Goal: Information Seeking & Learning: Learn about a topic

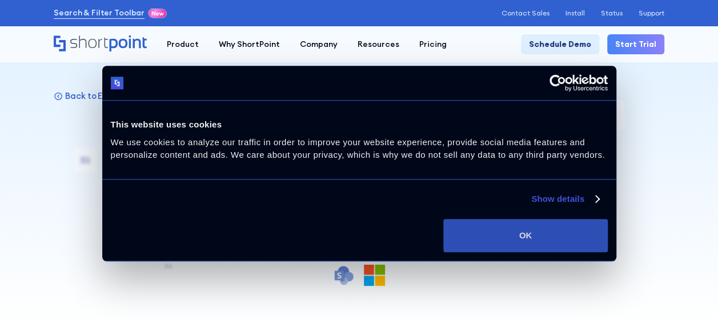
click at [533, 223] on button "OK" at bounding box center [525, 235] width 164 height 33
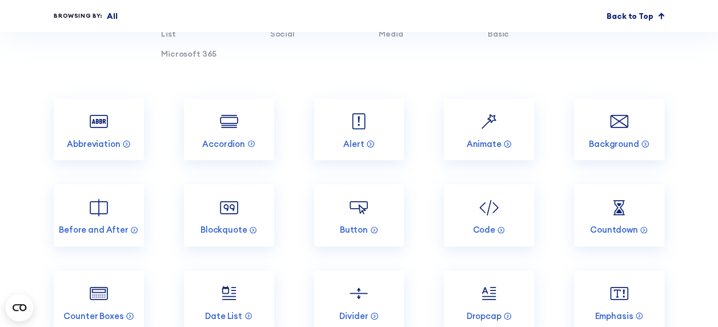
scroll to position [2742, 0]
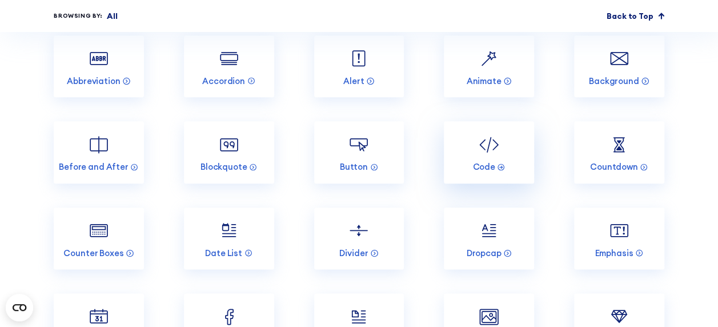
click at [492, 133] on img at bounding box center [489, 145] width 24 height 24
